Goal: Information Seeking & Learning: Learn about a topic

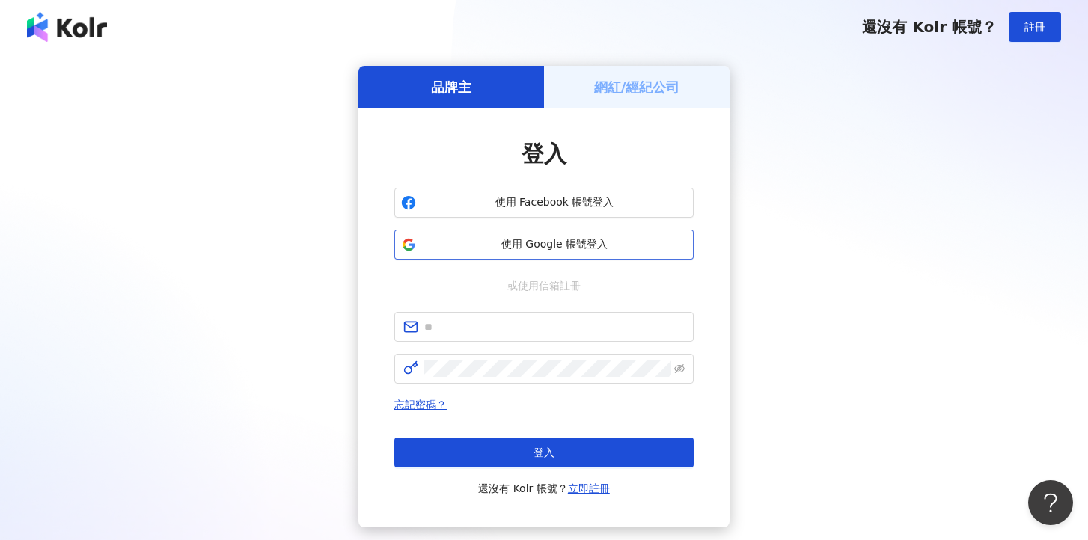
click at [565, 244] on span "使用 Google 帳號登入" at bounding box center [554, 244] width 265 height 15
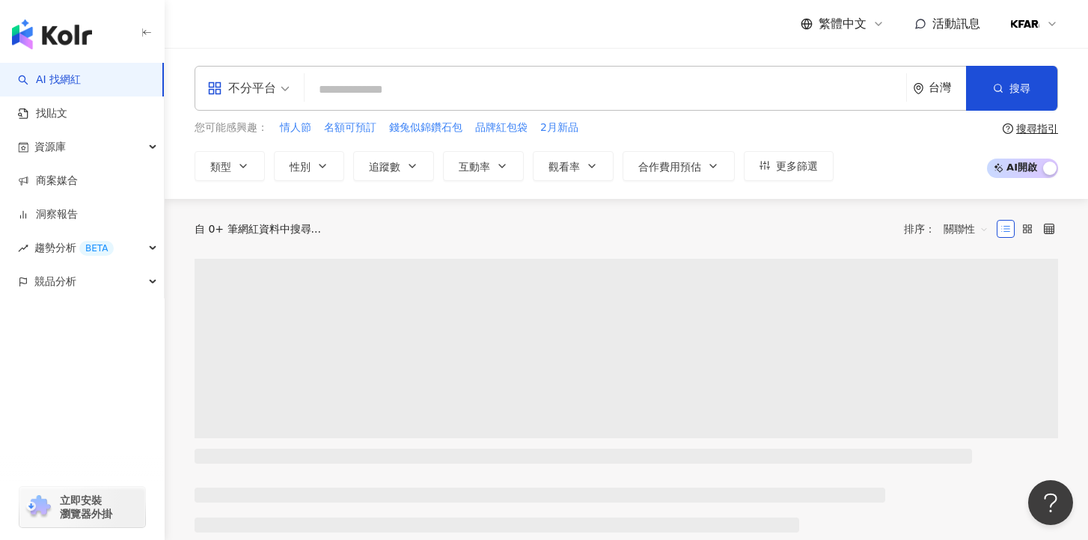
click at [593, 88] on input "search" at bounding box center [606, 90] width 590 height 28
type input "******"
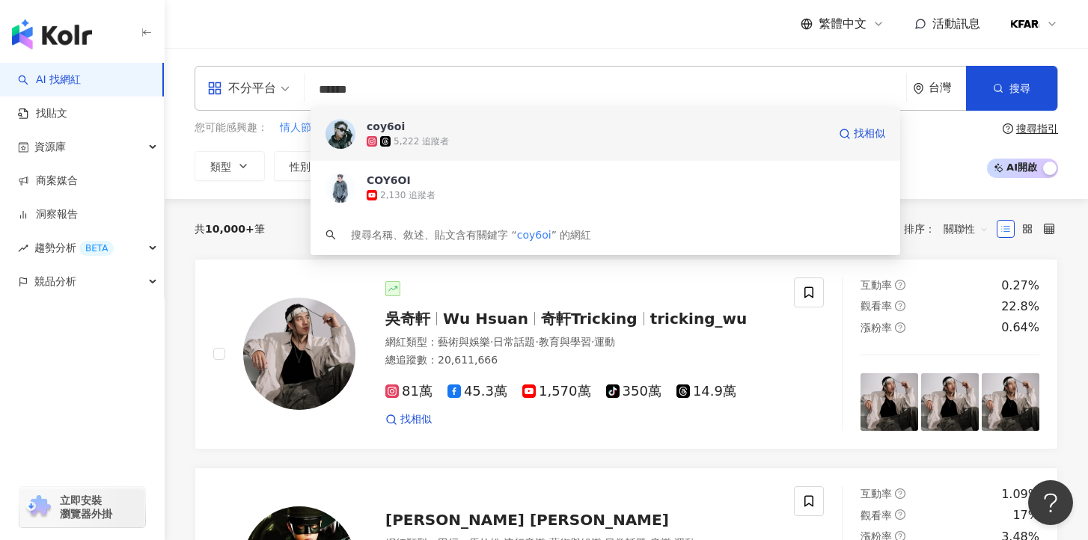
click at [538, 143] on div "5,222 追蹤者" at bounding box center [597, 141] width 461 height 15
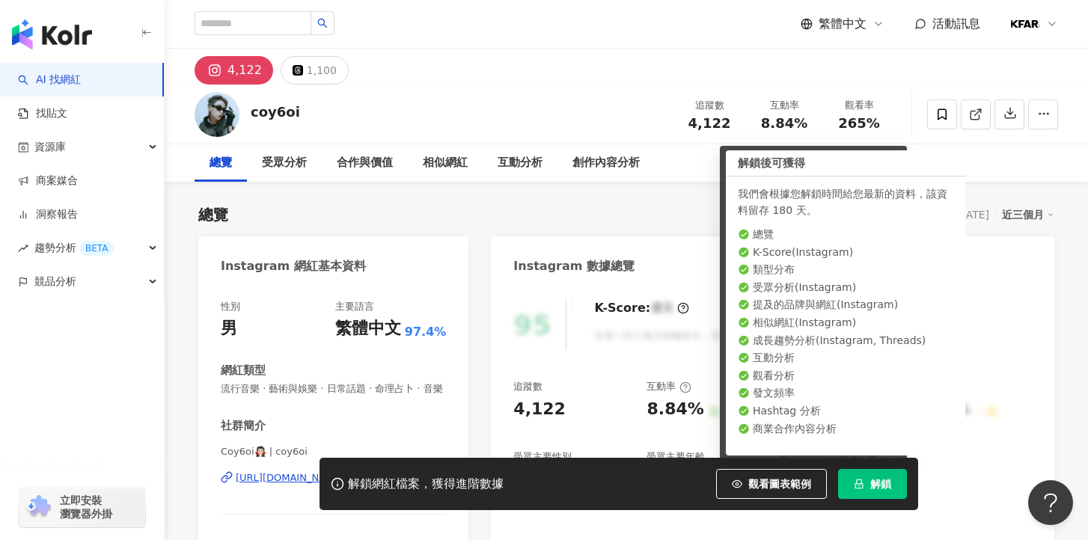
click at [868, 490] on button "解鎖" at bounding box center [872, 484] width 69 height 30
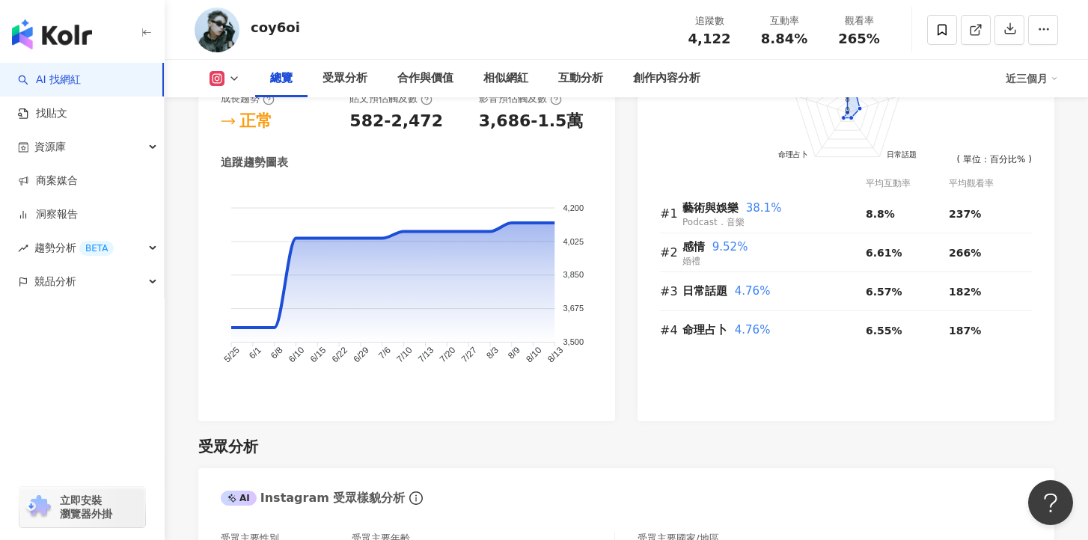
scroll to position [909, 0]
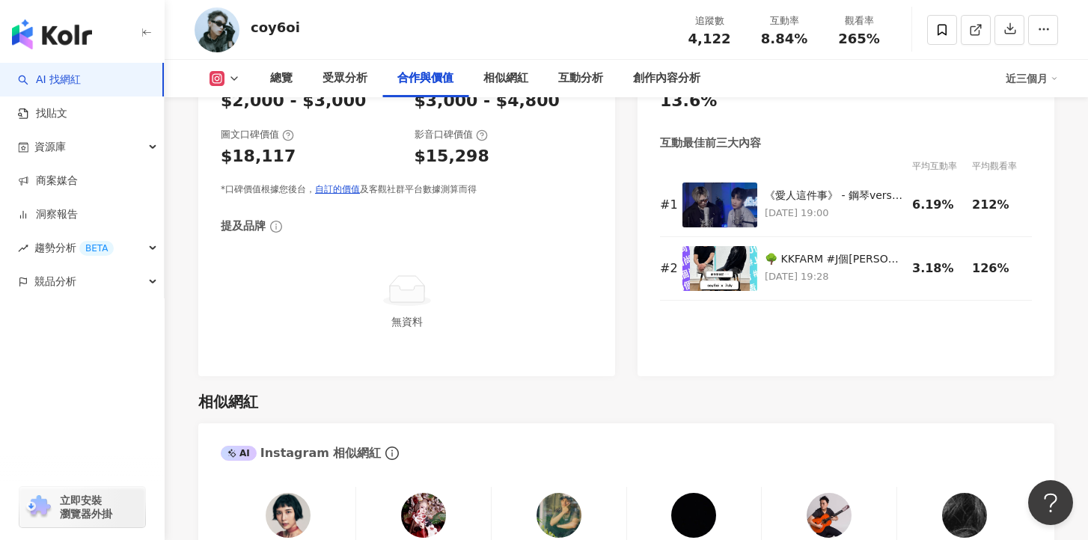
scroll to position [2142, 0]
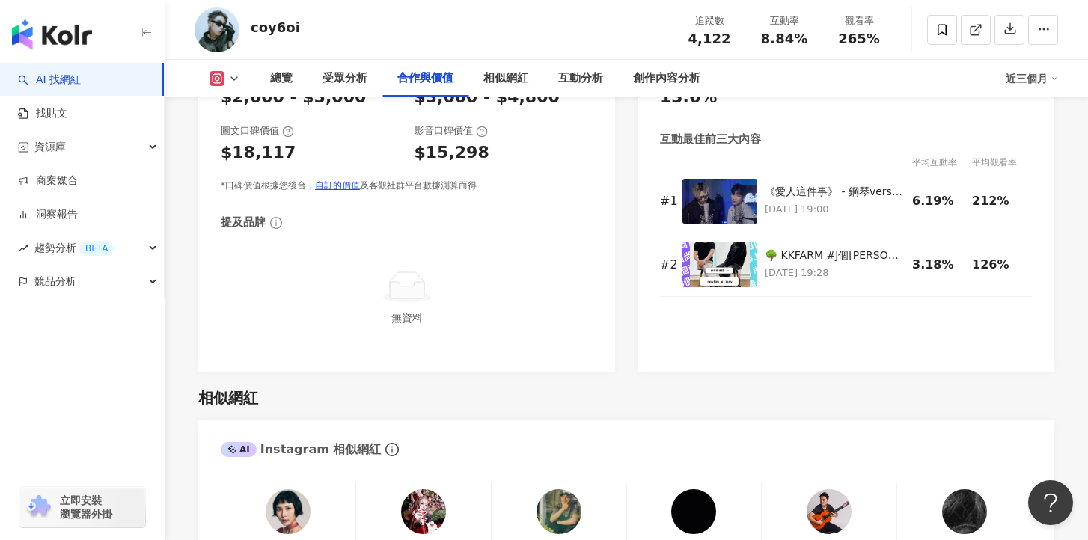
click at [846, 408] on div "相似網紅" at bounding box center [626, 398] width 856 height 21
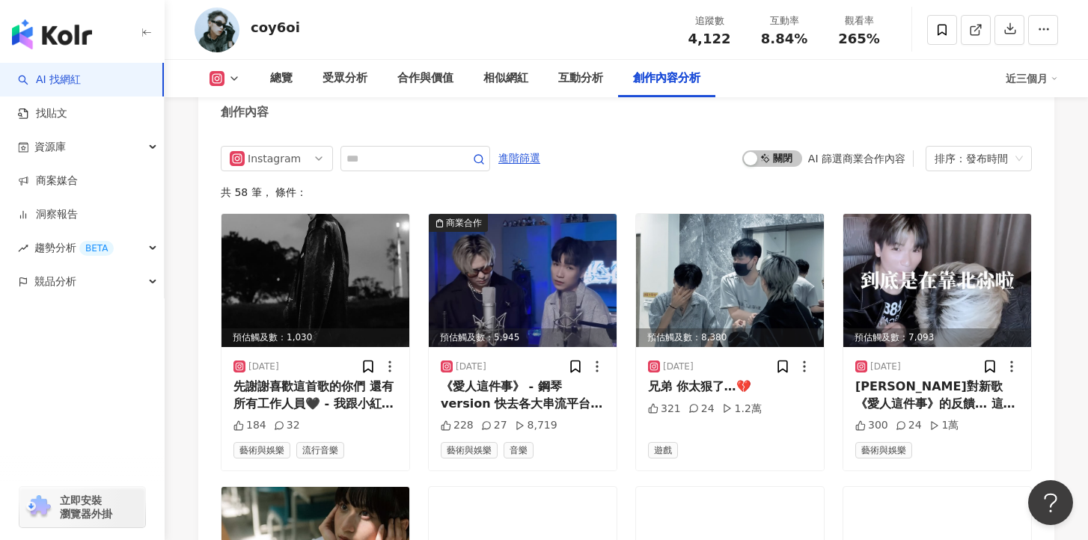
scroll to position [4584, 0]
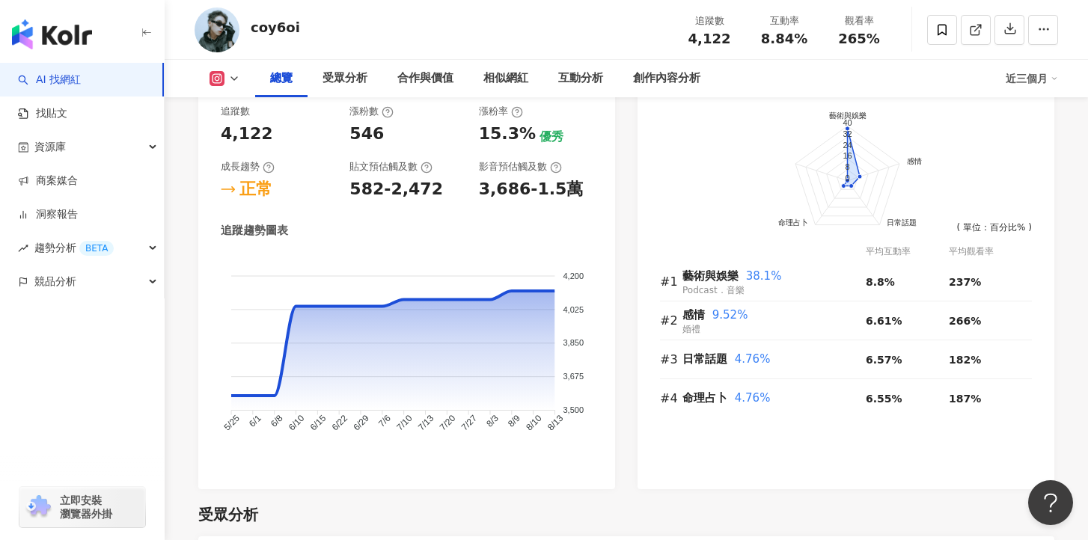
scroll to position [874, 0]
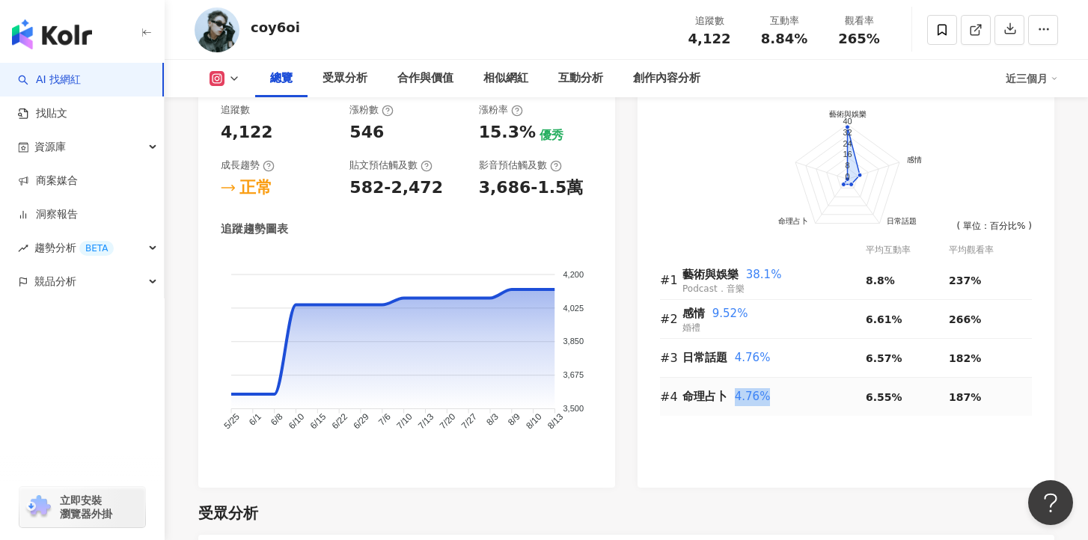
drag, startPoint x: 734, startPoint y: 399, endPoint x: 770, endPoint y: 399, distance: 36.7
click at [770, 399] on div "命理占卜 4.76%" at bounding box center [774, 397] width 183 height 18
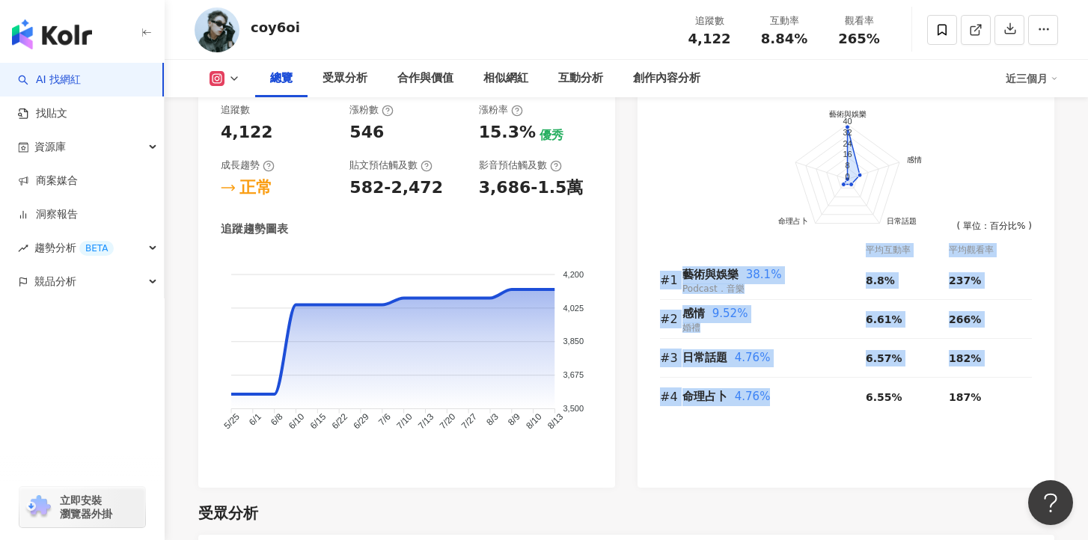
drag, startPoint x: 767, startPoint y: 396, endPoint x: 659, endPoint y: 398, distance: 108.6
click at [659, 397] on div "前往申請試用方案解鎖 ( 立即註冊 ) 藝術與娛樂 感情 日常話題 命理占卜 40 32 24 16 8 0 ( 單位：百分比% ) 平均互動率 平均觀看率 …" at bounding box center [846, 288] width 417 height 400
click at [659, 398] on div "前往申請試用方案解鎖 ( 立即註冊 ) 藝術與娛樂 感情 日常話題 命理占卜 40 32 24 16 8 0 ( 單位：百分比% ) 平均互動率 平均觀看率 …" at bounding box center [846, 288] width 417 height 400
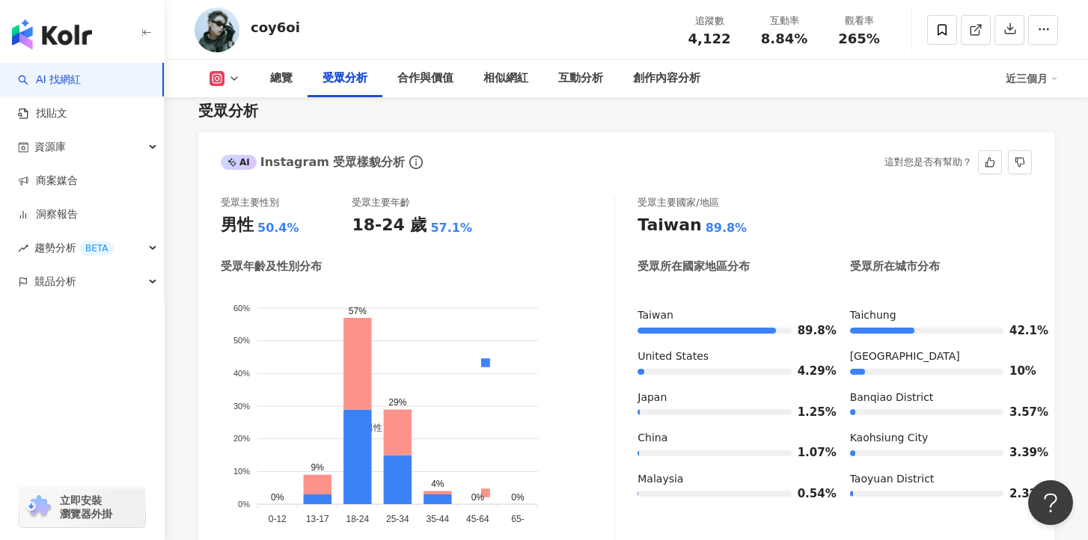
scroll to position [1278, 0]
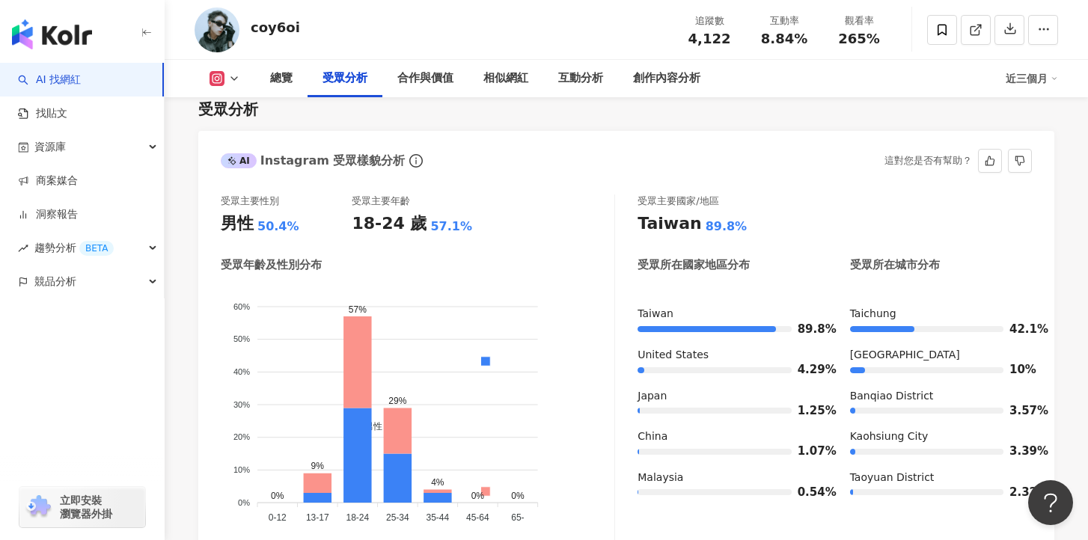
click at [556, 232] on div "受眾主要性別 男性 50.4% 受眾主要年齡 18-24 歲 57.1%" at bounding box center [418, 215] width 394 height 40
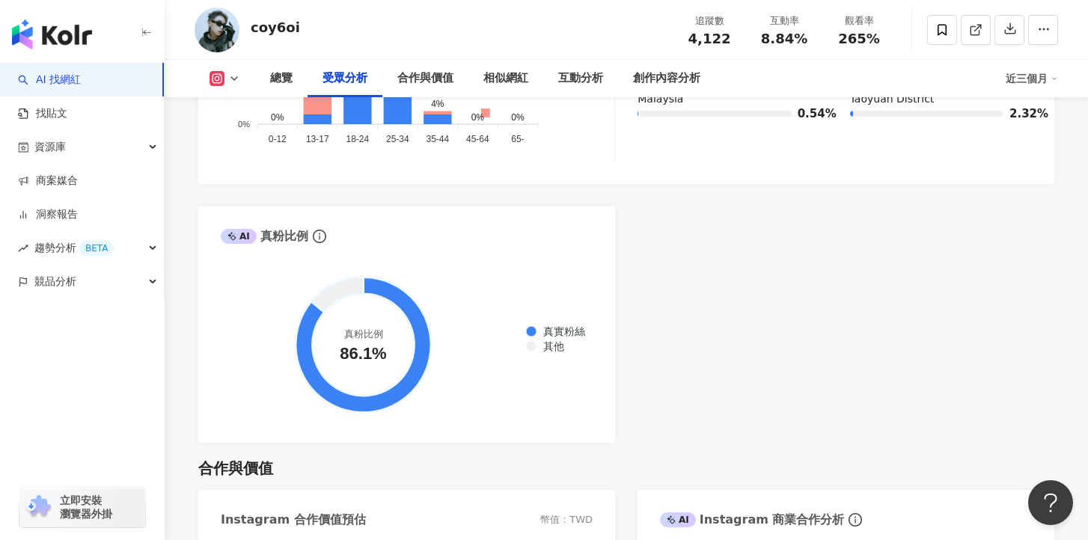
scroll to position [1674, 0]
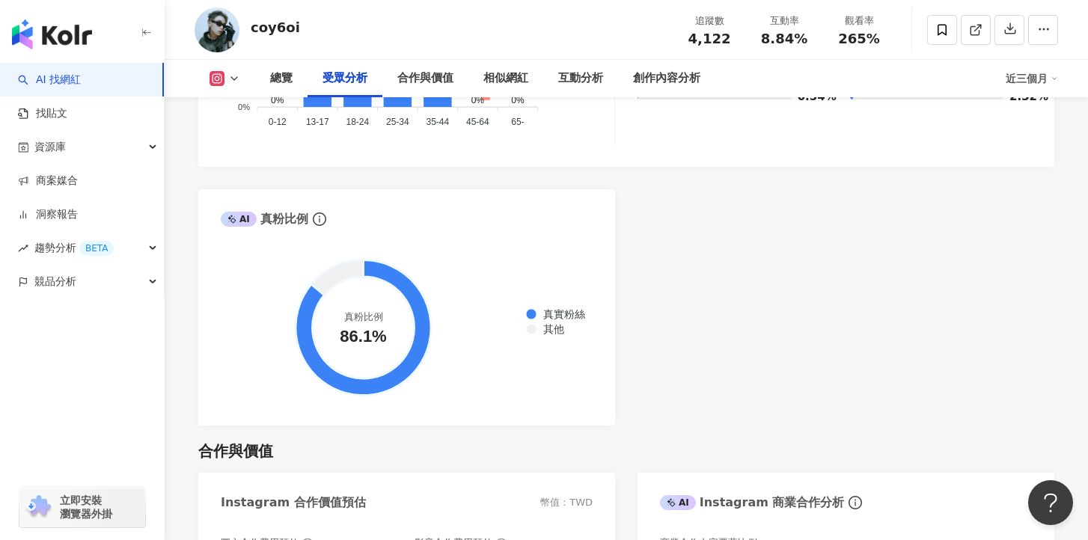
click at [642, 305] on div "AI Instagram 受眾樣貌分析 受眾主要性別 男性 50.4% 受眾主要年齡 18-24 歲 57.1% 受眾年齡及性別分布 男性 女性 60% 60…" at bounding box center [626, 80] width 856 height 691
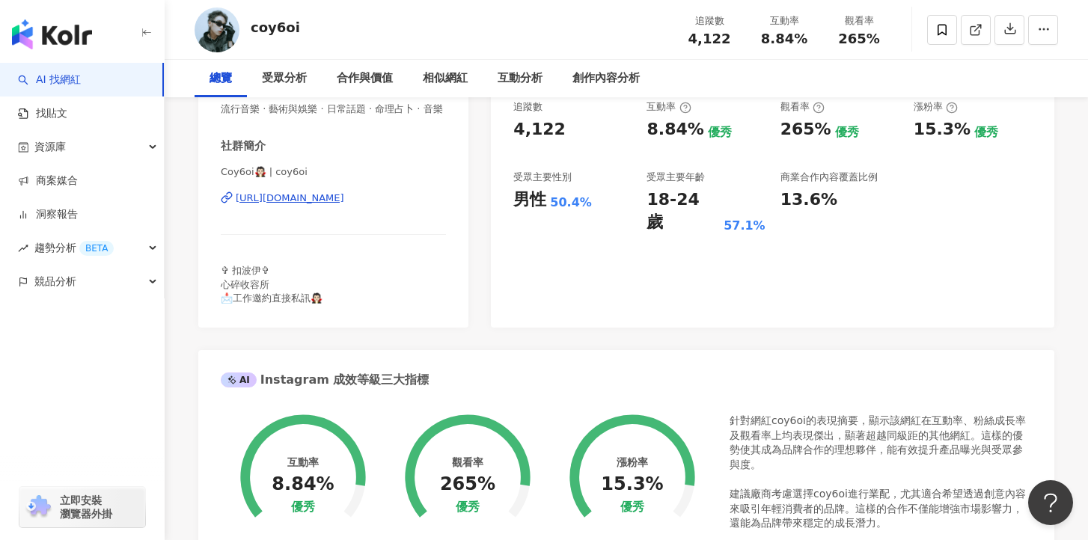
scroll to position [0, 0]
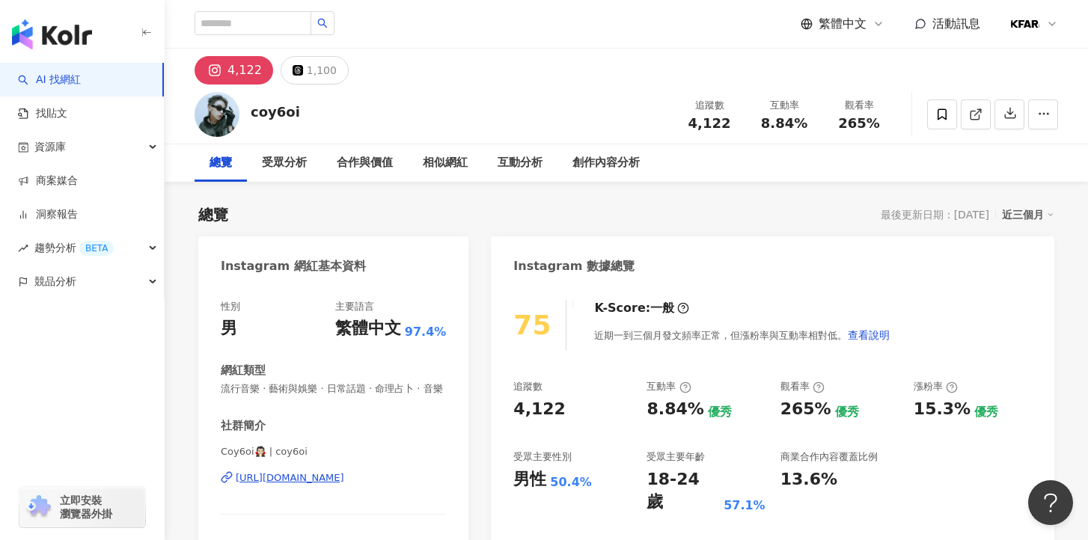
click at [453, 58] on div "4,122 1,100" at bounding box center [627, 67] width 924 height 36
click at [259, 25] on input "search" at bounding box center [253, 23] width 117 height 24
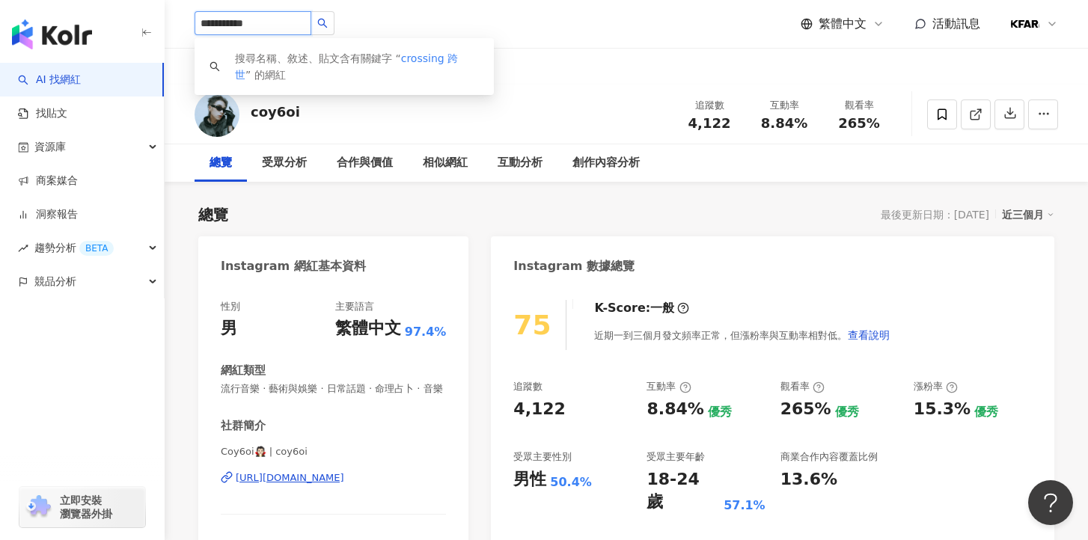
drag, startPoint x: 247, startPoint y: 24, endPoint x: 176, endPoint y: 25, distance: 71.1
click at [176, 25] on div "**********" at bounding box center [627, 24] width 924 height 48
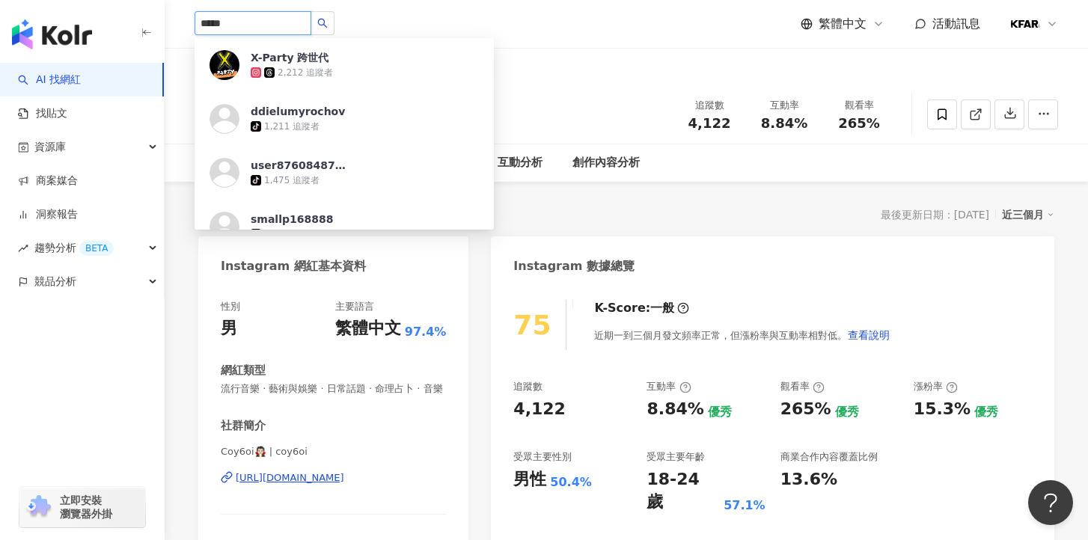
type input "****"
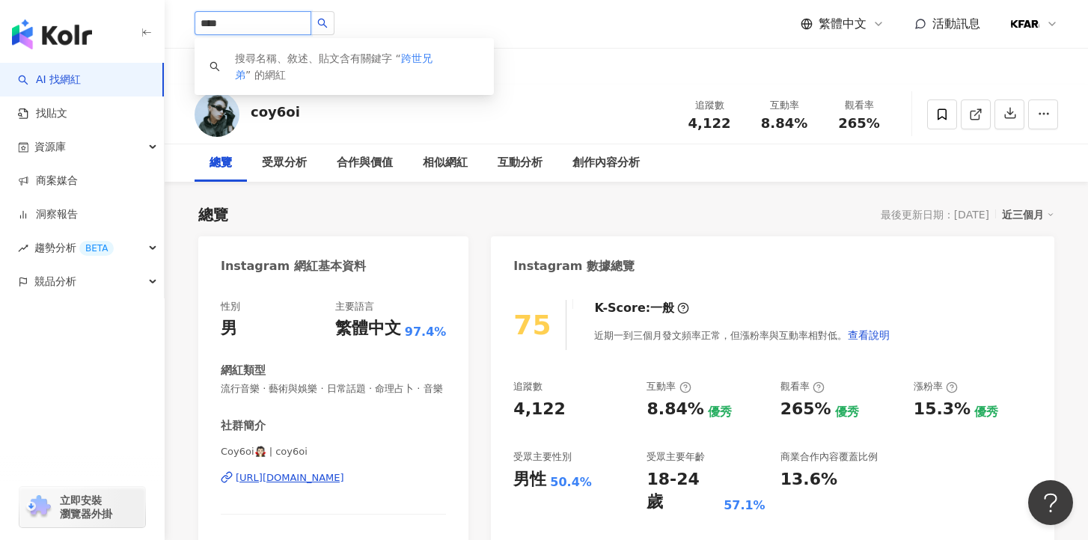
click at [243, 23] on input "****" at bounding box center [253, 23] width 117 height 24
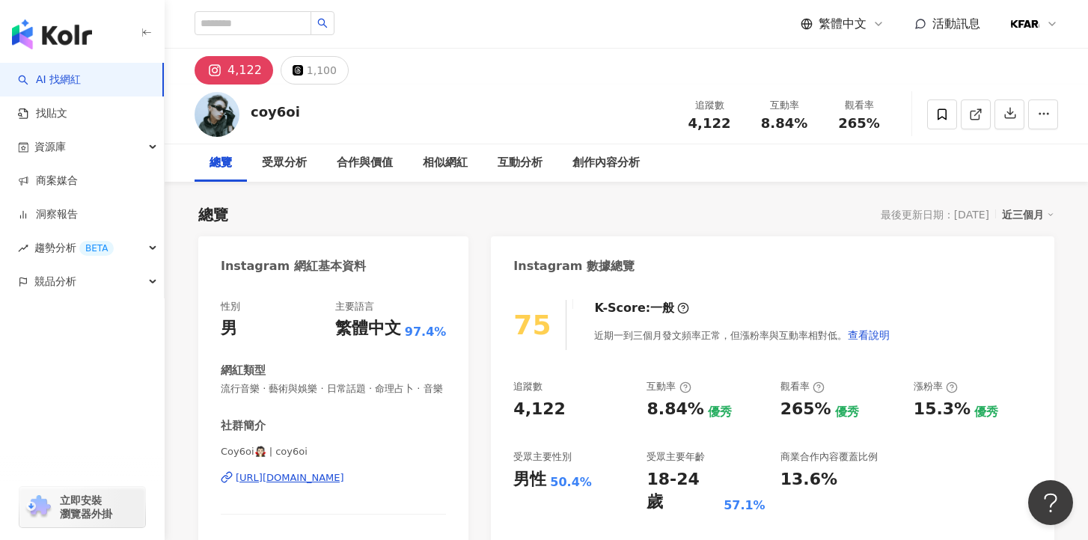
click at [554, 35] on div "搜尋名稱、敘述、貼文含有關鍵字 “ 跨世兄弟 ” 的網紅 繁體中文 活動訊息" at bounding box center [627, 24] width 864 height 48
drag, startPoint x: 247, startPoint y: 113, endPoint x: 382, endPoint y: 136, distance: 136.7
click at [382, 136] on div "coy6oi 追蹤數 4,122 互動率 8.84% 觀看率 265%" at bounding box center [627, 114] width 924 height 59
drag, startPoint x: 377, startPoint y: 132, endPoint x: 252, endPoint y: 116, distance: 126.8
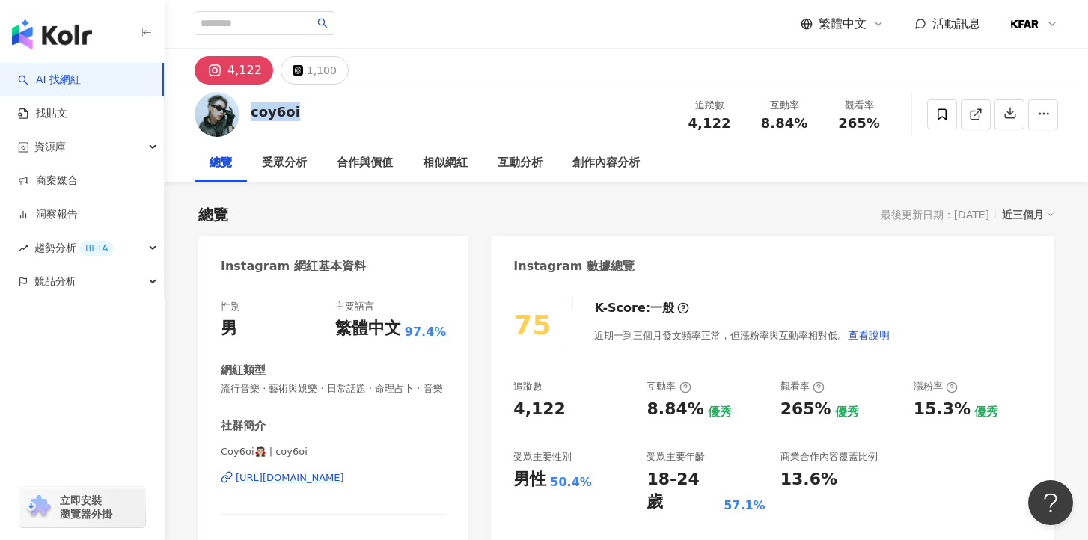
click at [252, 116] on div "coy6oi 追蹤數 4,122 互動率 8.84% 觀看率 265%" at bounding box center [627, 114] width 924 height 59
click at [252, 116] on div "coy6oi" at bounding box center [275, 112] width 49 height 19
click at [81, 84] on link "AI 找網紅" at bounding box center [49, 80] width 63 height 15
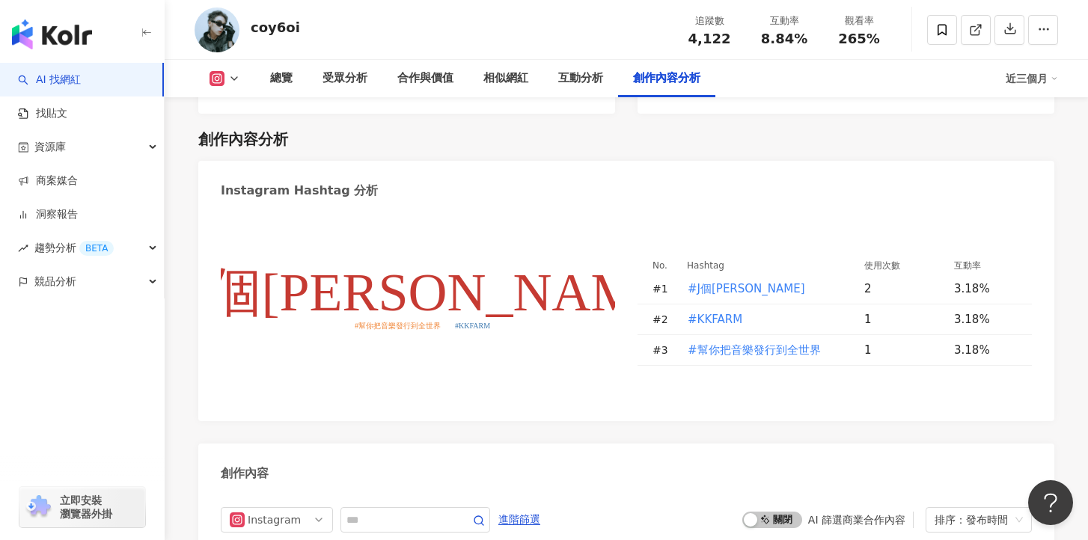
scroll to position [4206, 0]
click at [589, 445] on div "創作內容" at bounding box center [626, 469] width 856 height 49
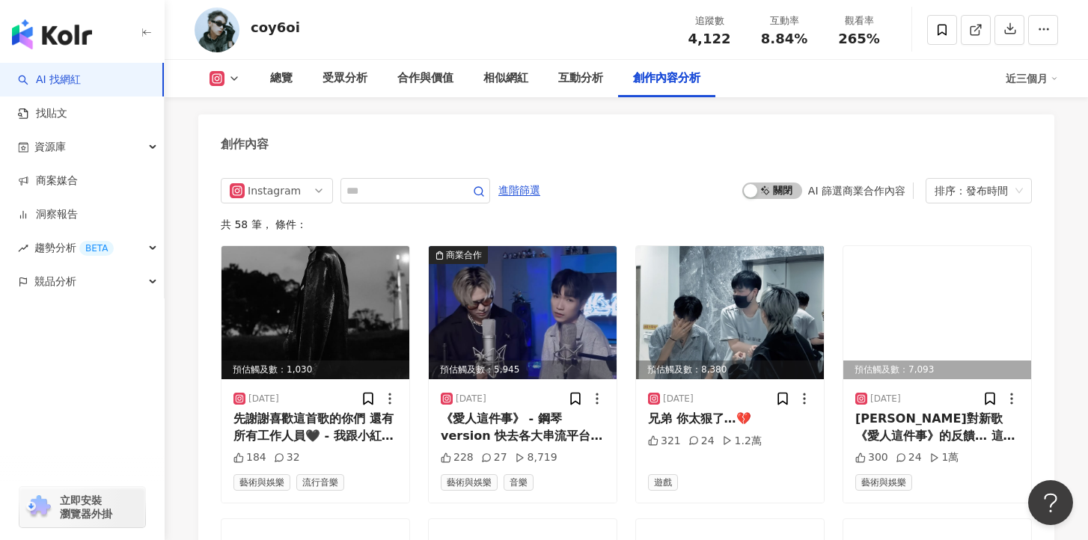
scroll to position [4538, 0]
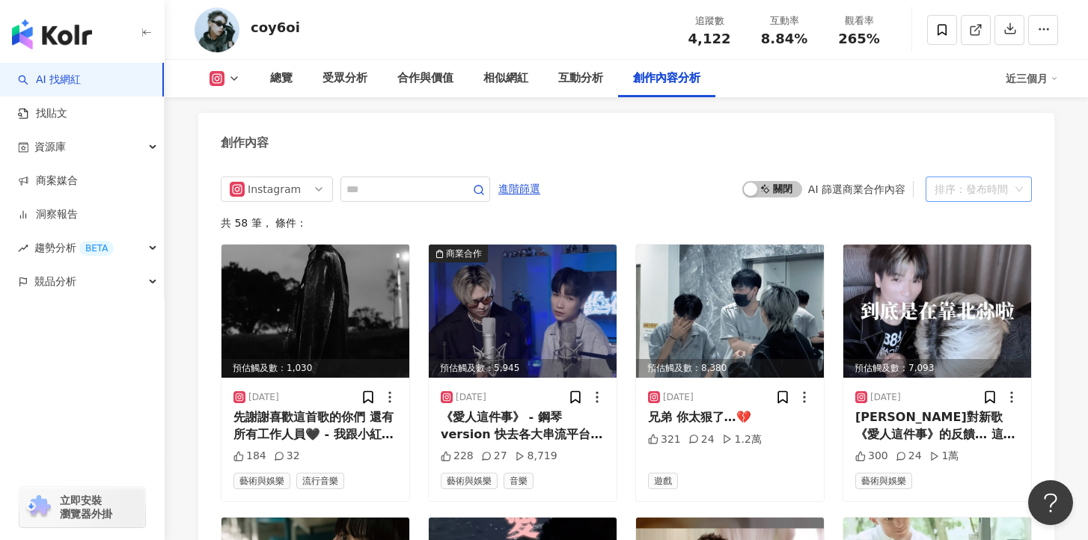
click at [960, 177] on div "排序：發布時間" at bounding box center [972, 189] width 75 height 24
click at [612, 180] on div "Instagram 進階篩選 啟動 關閉 AI 篩選商業合作內容 排序：發布時間" at bounding box center [626, 189] width 811 height 25
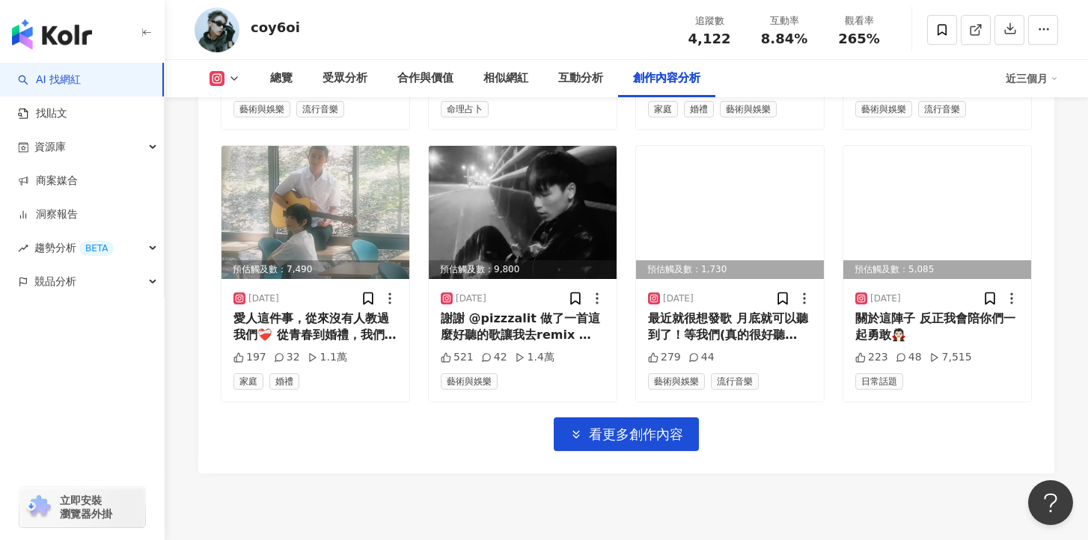
scroll to position [5267, 0]
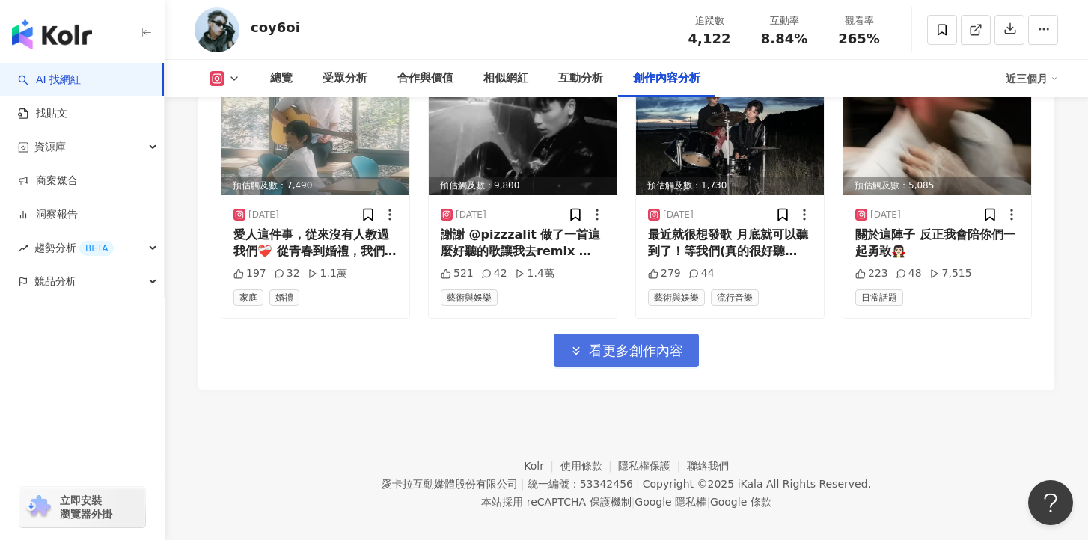
click at [575, 344] on icon "button" at bounding box center [576, 350] width 13 height 13
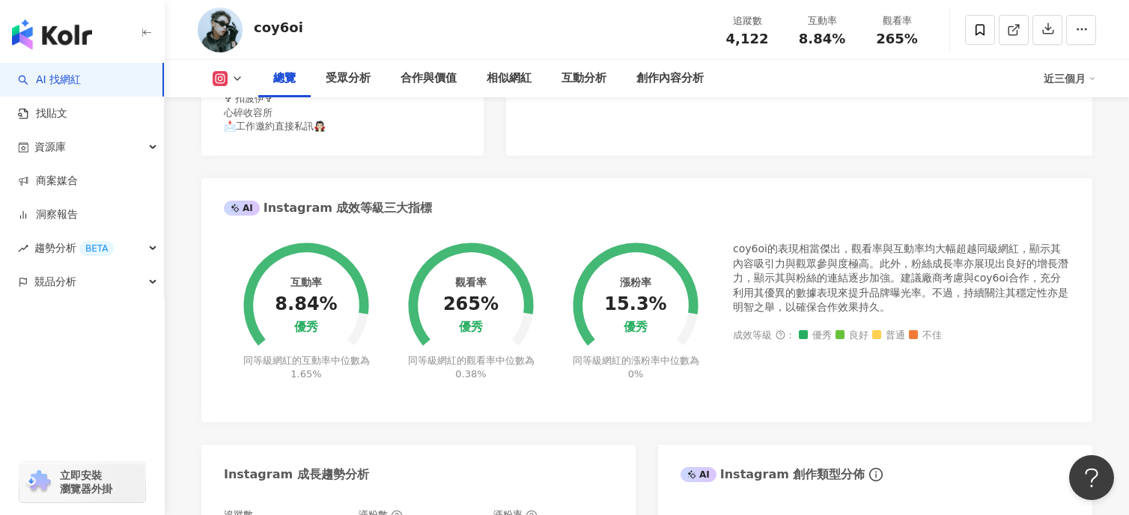
scroll to position [0, 0]
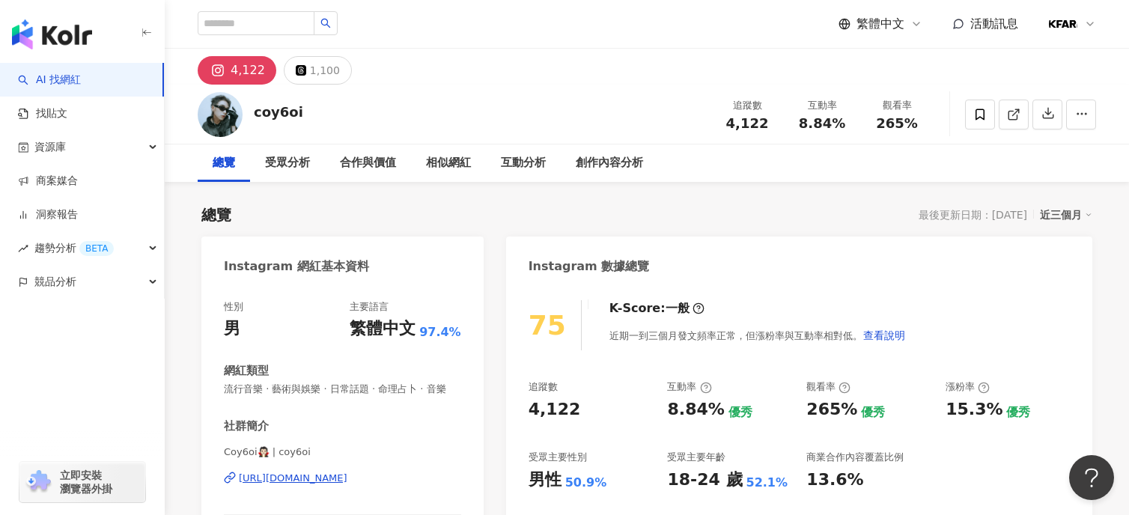
click at [223, 70] on rect at bounding box center [218, 70] width 14 height 13
